Goal: Information Seeking & Learning: Learn about a topic

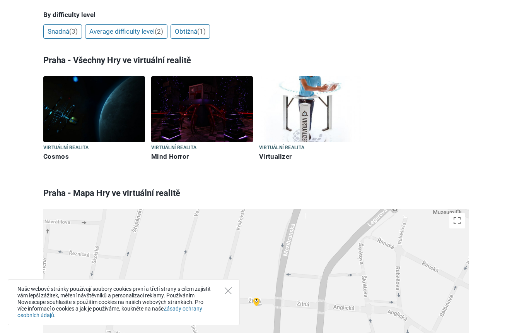
scroll to position [319, 0]
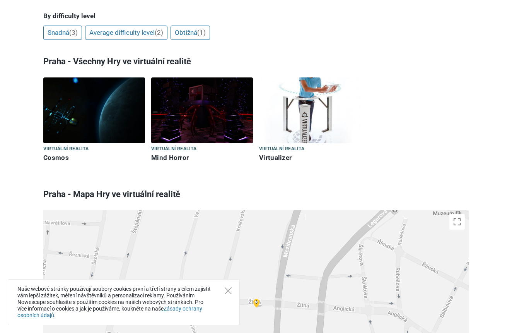
click at [52, 154] on h6 "Cosmos" at bounding box center [94, 158] width 102 height 8
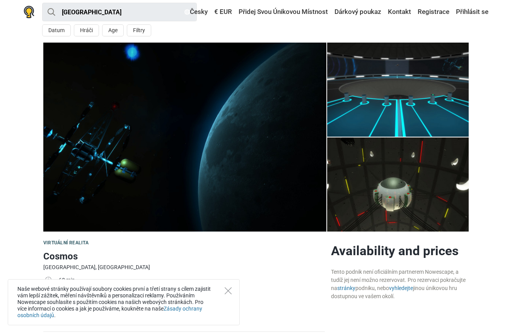
scroll to position [3, 0]
click at [185, 188] on img at bounding box center [184, 137] width 283 height 189
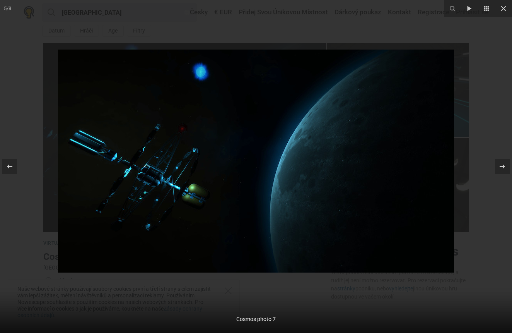
scroll to position [2, 0]
click at [503, 166] on icon at bounding box center [502, 166] width 9 height 9
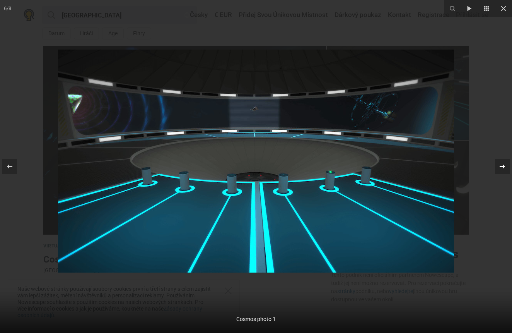
click at [503, 166] on icon at bounding box center [502, 166] width 9 height 9
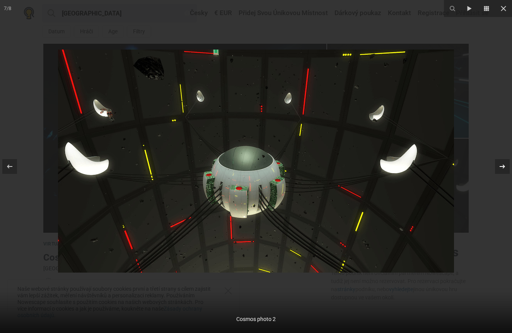
click at [503, 166] on icon at bounding box center [502, 166] width 9 height 9
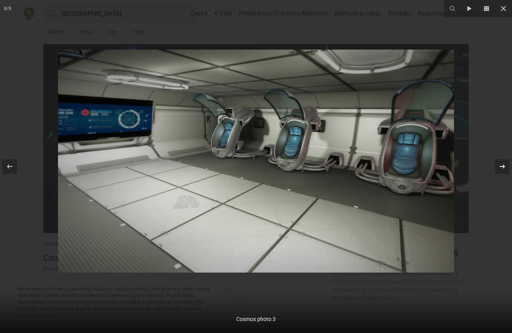
scroll to position [3, 0]
click at [503, 166] on icon at bounding box center [502, 166] width 9 height 9
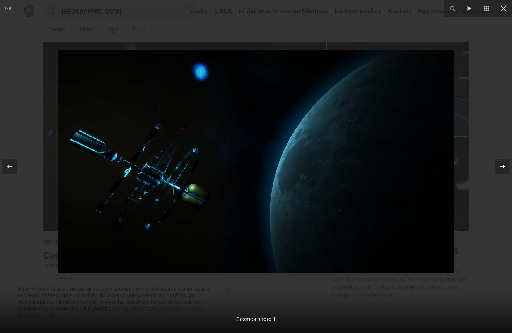
click at [503, 166] on icon at bounding box center [502, 166] width 9 height 9
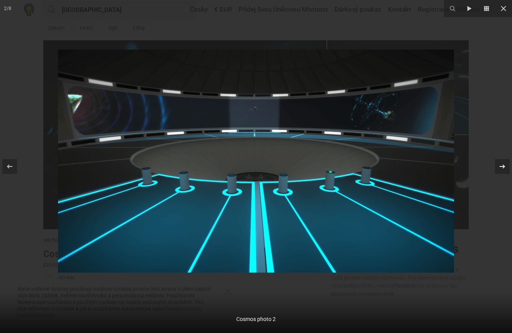
click at [503, 166] on icon at bounding box center [502, 166] width 9 height 9
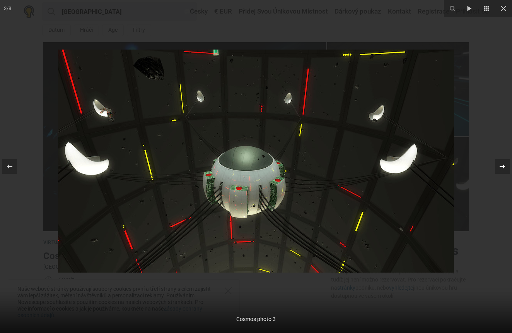
scroll to position [5, 0]
click at [503, 166] on icon at bounding box center [502, 166] width 9 height 9
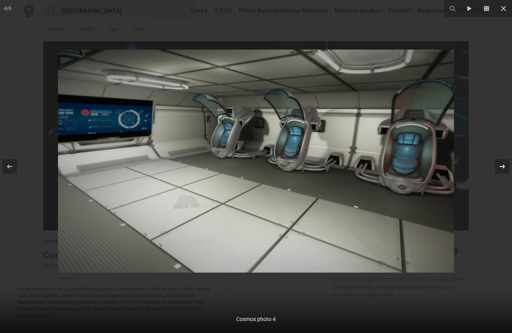
click at [503, 166] on icon at bounding box center [502, 166] width 9 height 9
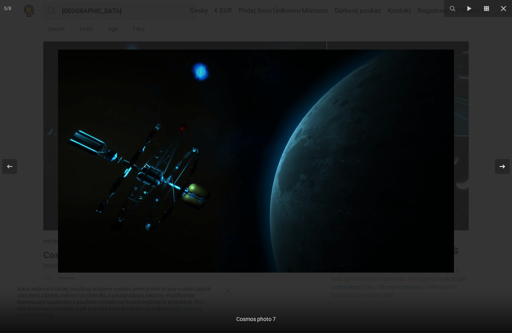
scroll to position [7, 0]
click at [501, 8] on icon at bounding box center [503, 8] width 9 height 9
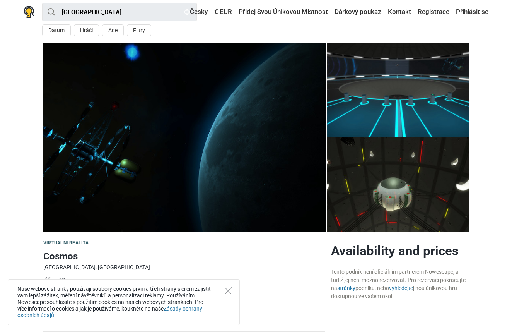
scroll to position [5, 0]
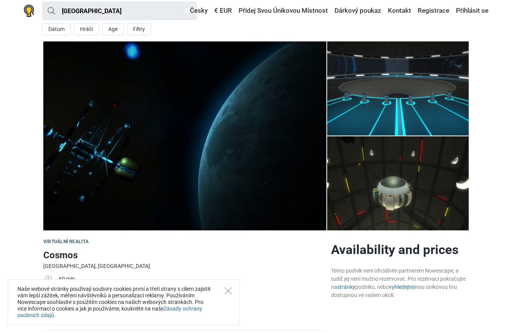
click at [400, 12] on link "Kontakt" at bounding box center [399, 11] width 27 height 14
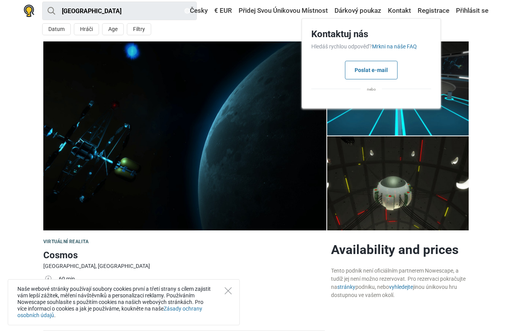
click at [462, 52] on img at bounding box center [398, 88] width 142 height 94
